Goal: Task Accomplishment & Management: Manage account settings

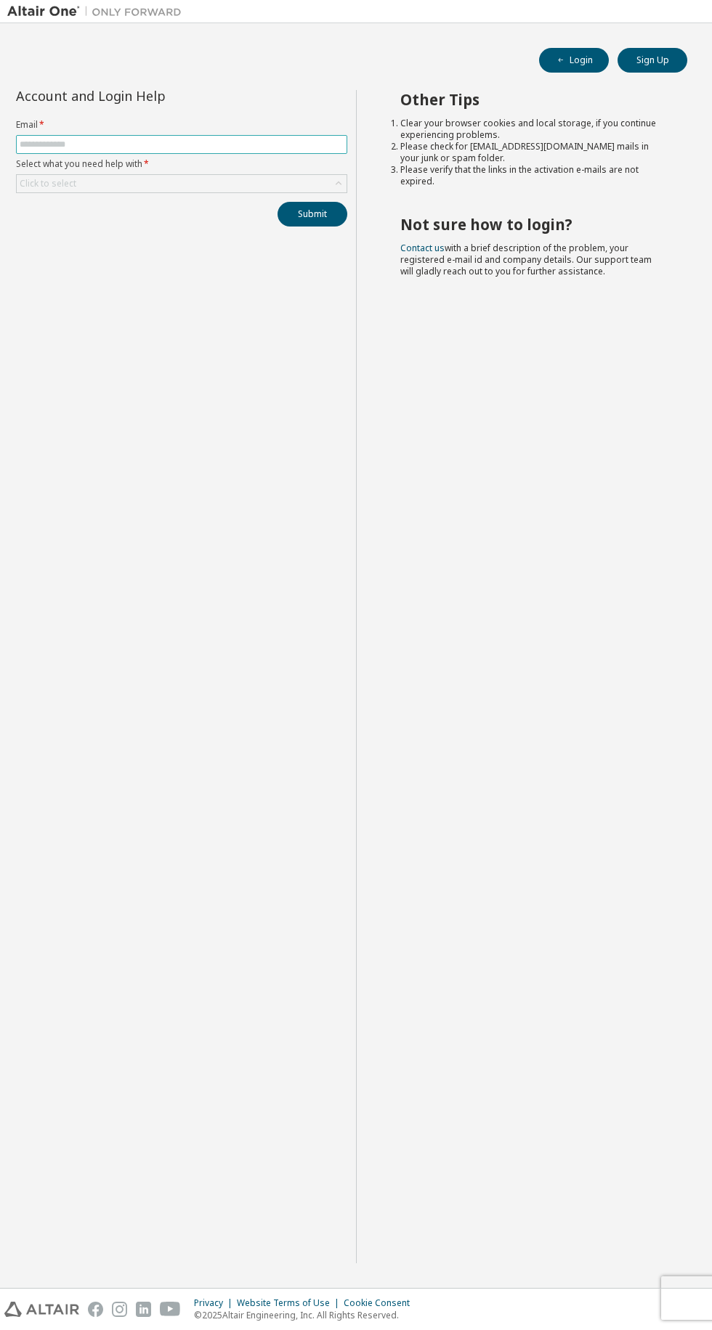
click at [57, 147] on input "text" at bounding box center [182, 145] width 324 height 12
click at [592, 53] on button "Login" at bounding box center [574, 60] width 70 height 25
